Goal: Task Accomplishment & Management: Complete application form

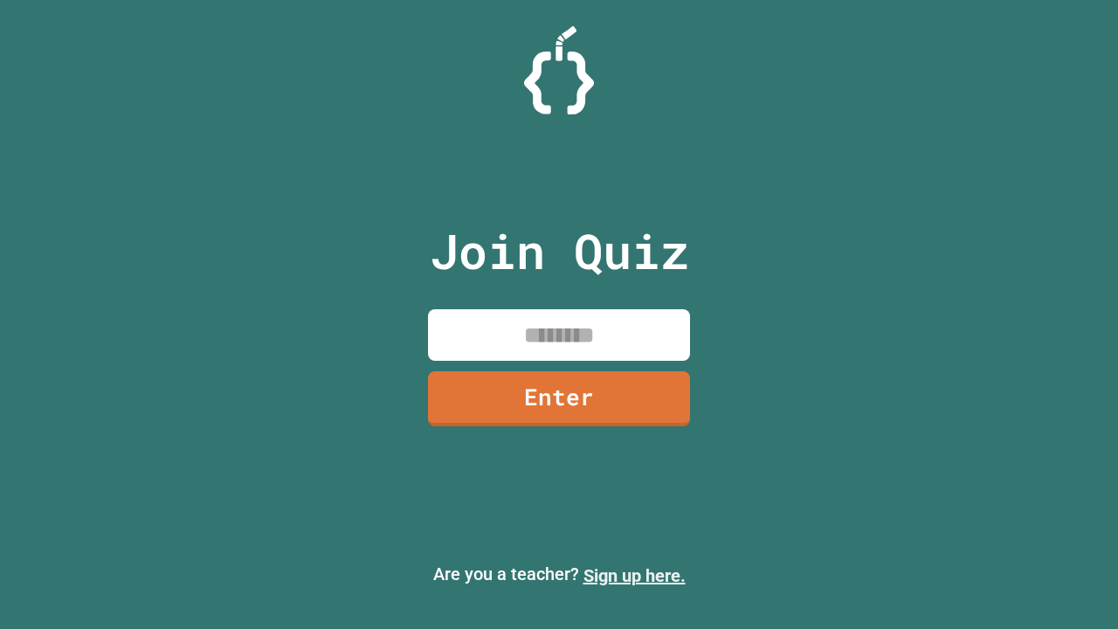
click at [634, 576] on link "Sign up here." at bounding box center [635, 575] width 102 height 21
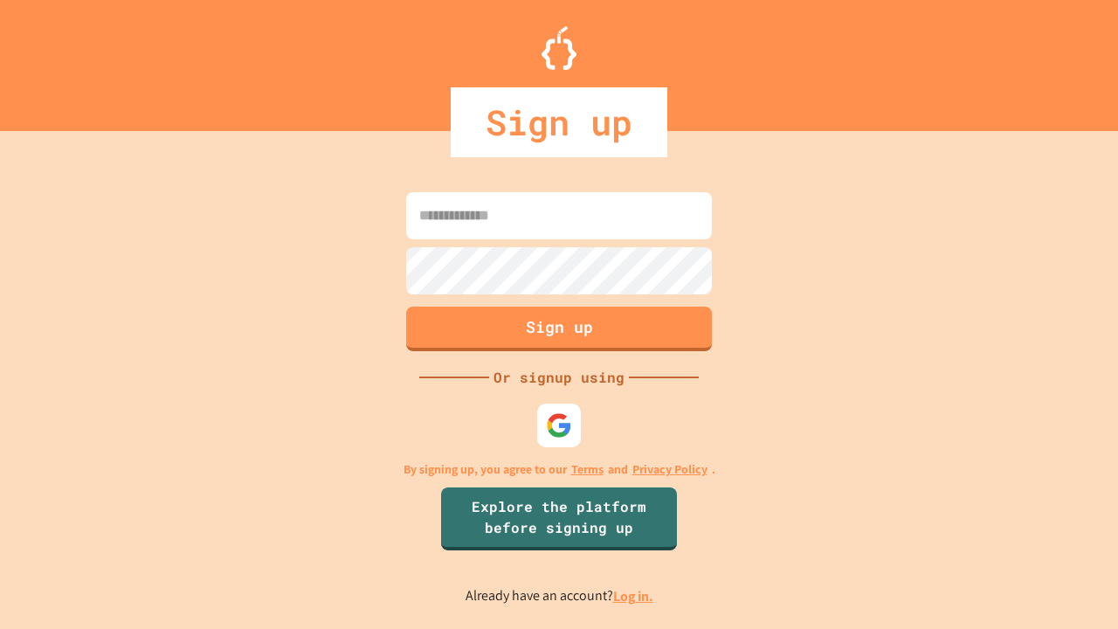
click at [634, 596] on link "Log in." at bounding box center [633, 596] width 40 height 18
